Goal: Check status

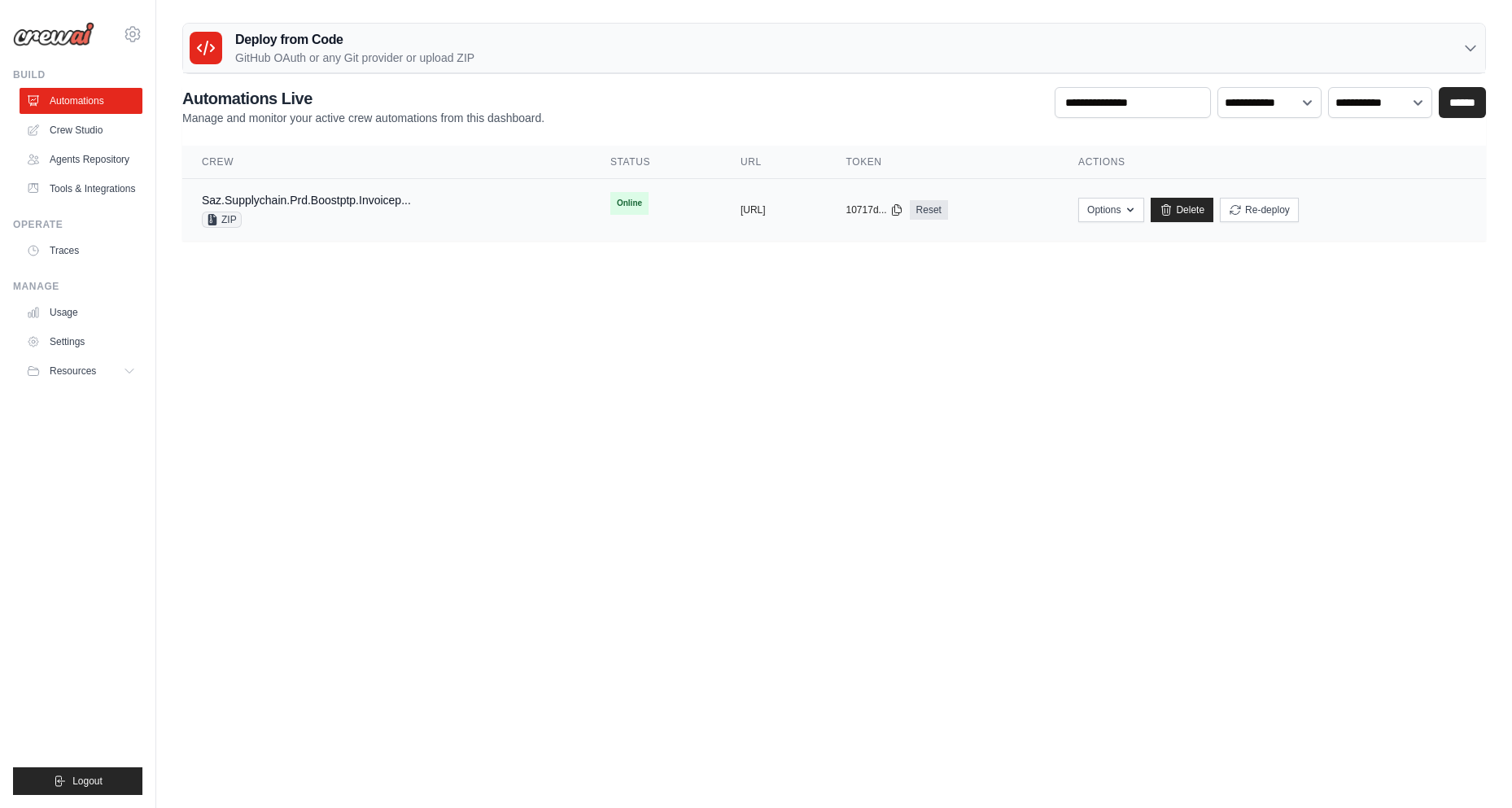
click at [369, 207] on div "Saz.Supplychain.Prd.Boostptp.Invoicep..." at bounding box center [306, 201] width 209 height 17
